Goal: Task Accomplishment & Management: Manage account settings

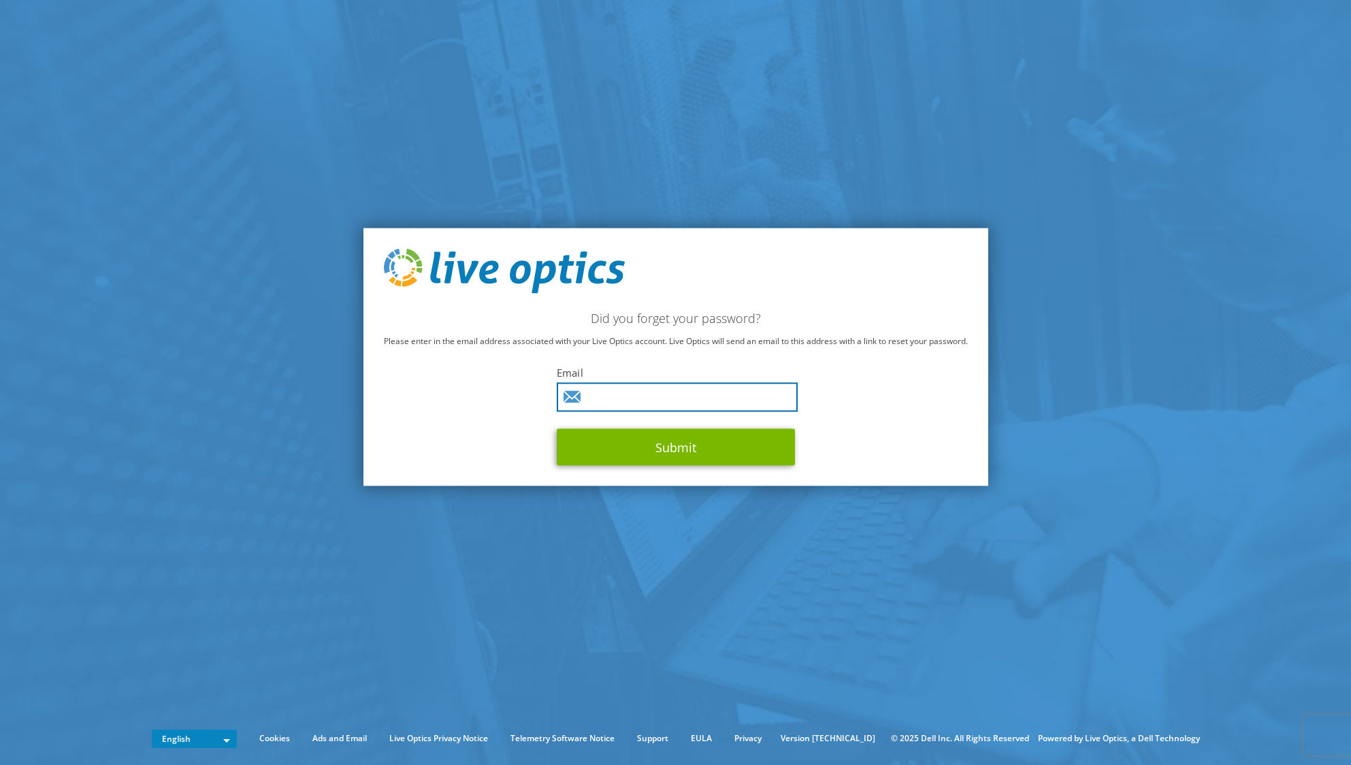
click at [712, 394] on input "text" at bounding box center [677, 396] width 241 height 29
type input "[PERSON_NAME][EMAIL_ADDRESS][PERSON_NAME][DOMAIN_NAME]"
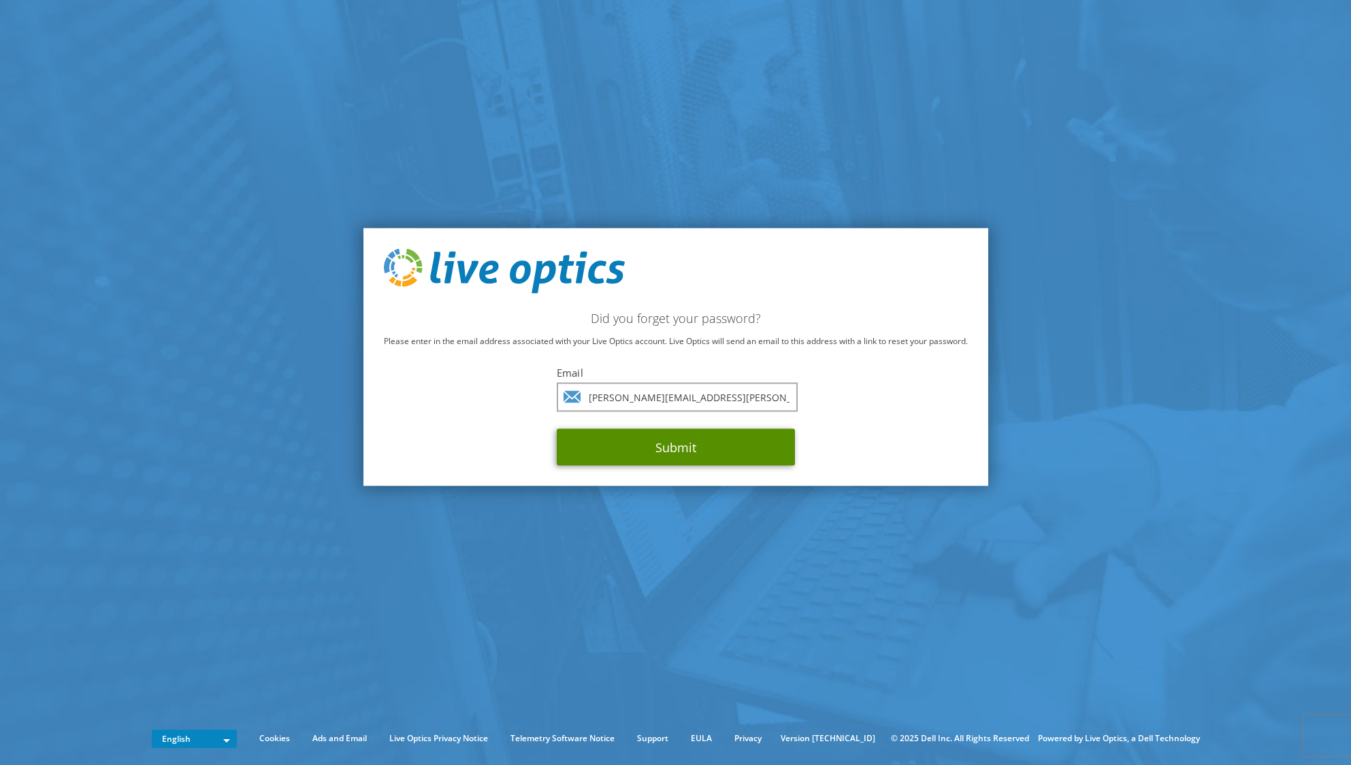
click at [691, 438] on button "Submit" at bounding box center [676, 447] width 238 height 37
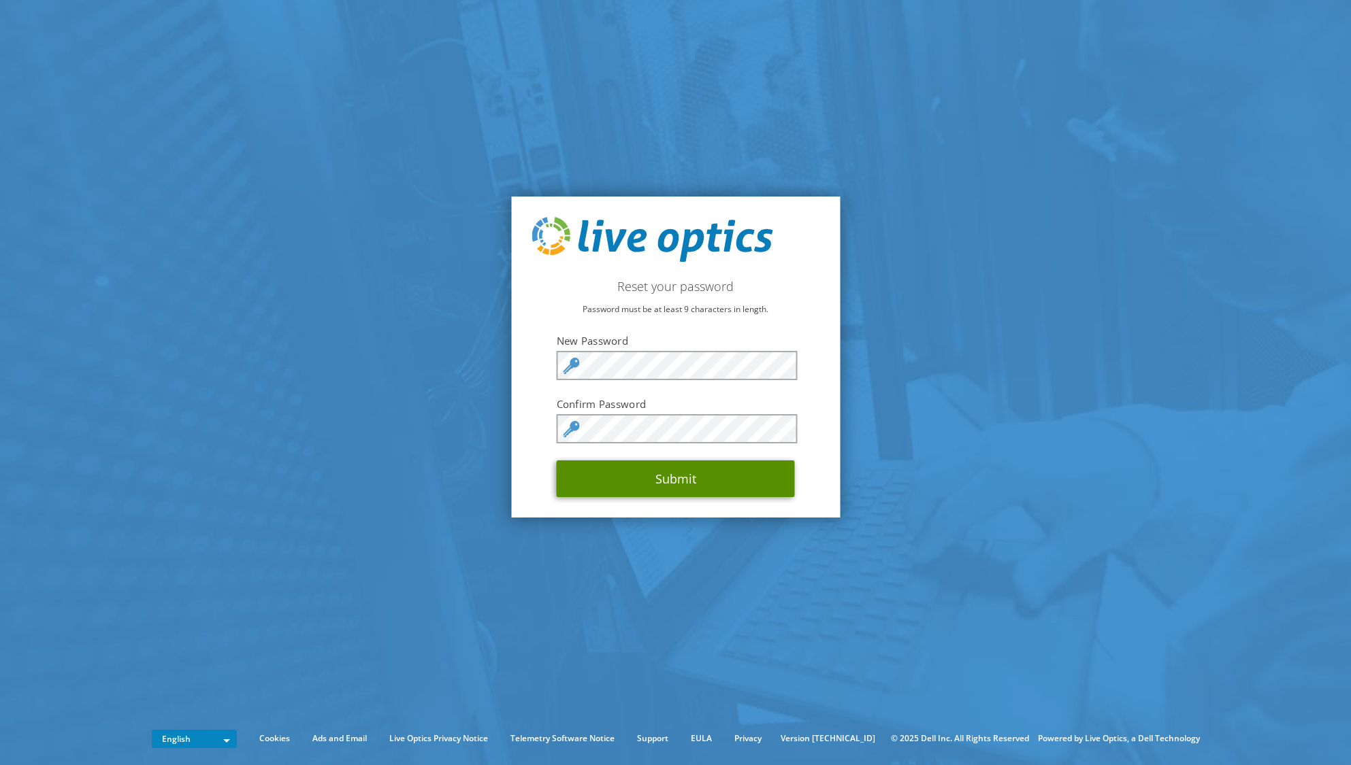
click at [648, 478] on button "Submit" at bounding box center [676, 479] width 238 height 37
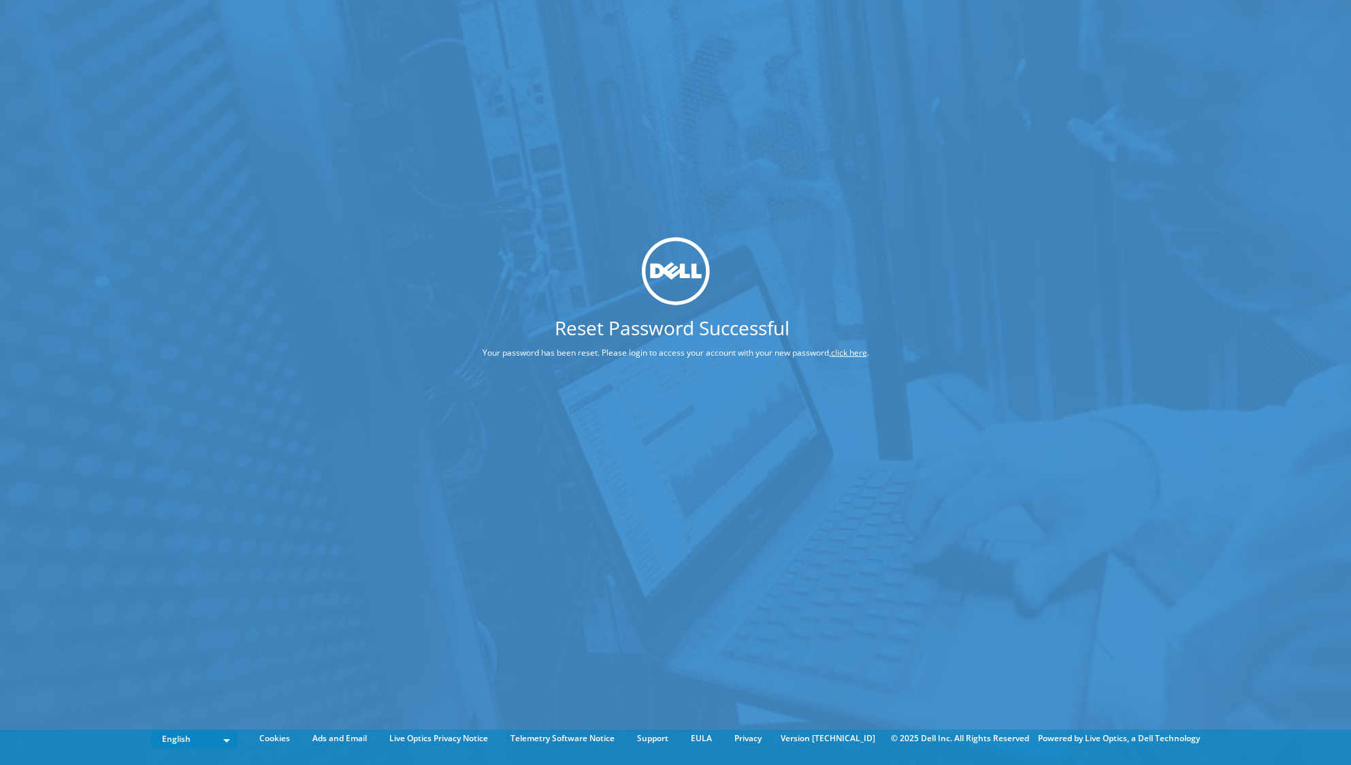
click at [848, 354] on link "click here" at bounding box center [849, 353] width 36 height 12
